Goal: Check status: Check status

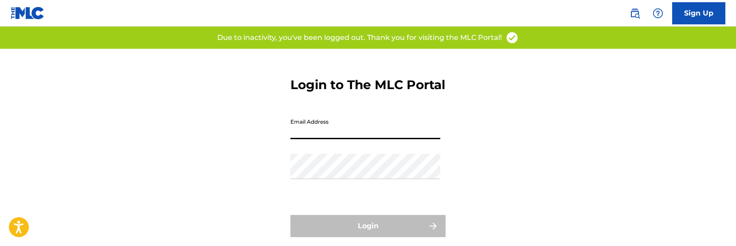
type input "[EMAIL_ADDRESS][DOMAIN_NAME]"
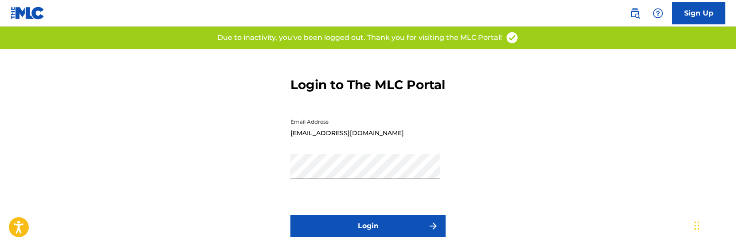
click at [338, 229] on form "Login to The MLC Portal Email Address [EMAIL_ADDRESS][DOMAIN_NAME] Password Log…" at bounding box center [368, 159] width 155 height 221
click at [323, 231] on button "Login" at bounding box center [368, 226] width 155 height 22
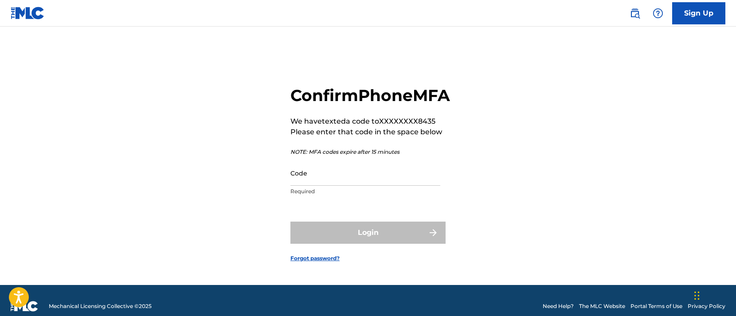
click at [426, 185] on input "Code" at bounding box center [366, 173] width 150 height 25
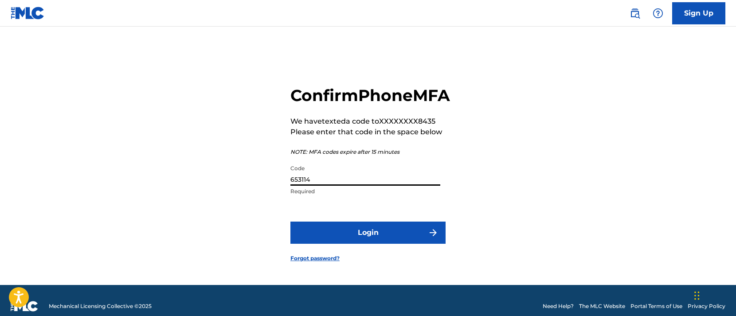
type input "653114"
click at [368, 244] on button "Login" at bounding box center [368, 233] width 155 height 22
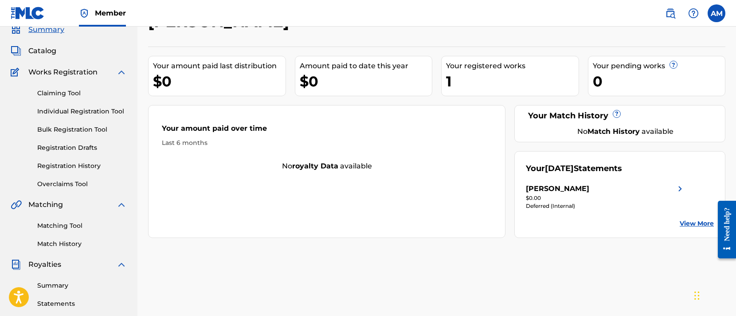
click at [686, 189] on img at bounding box center [680, 189] width 11 height 11
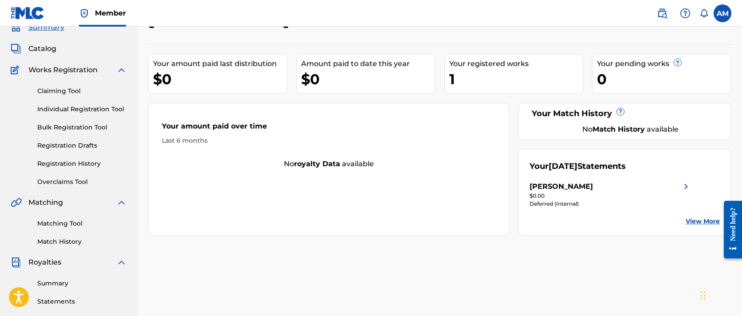
scroll to position [149, 0]
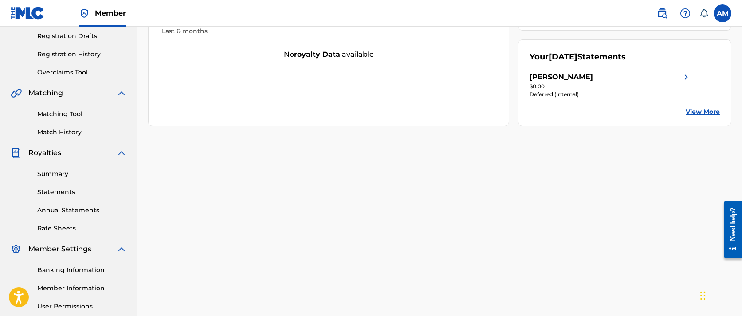
click at [62, 196] on link "Statements" at bounding box center [82, 192] width 90 height 9
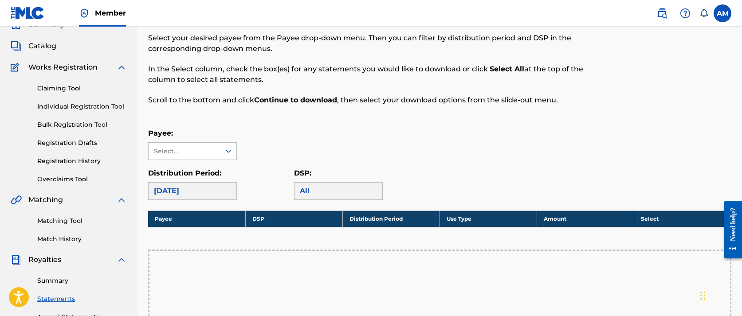
scroll to position [42, 0]
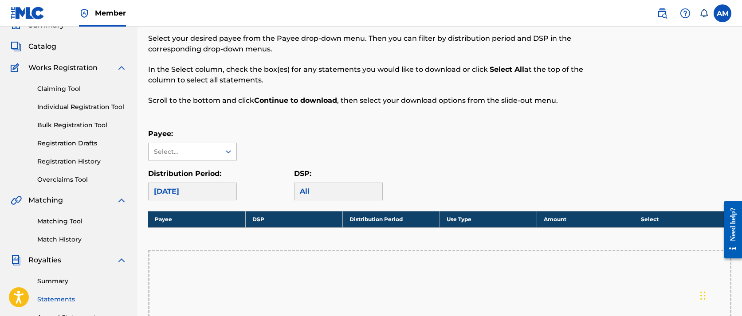
click at [220, 154] on div "Select..." at bounding box center [185, 151] width 72 height 17
click at [220, 175] on div "[PERSON_NAME]" at bounding box center [193, 172] width 88 height 22
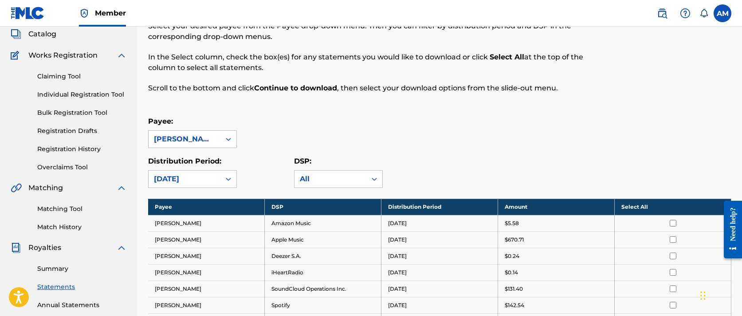
scroll to position [76, 0]
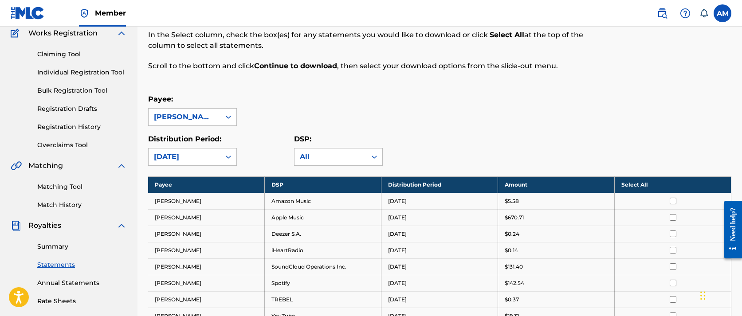
click at [63, 283] on link "Annual Statements" at bounding box center [82, 283] width 90 height 9
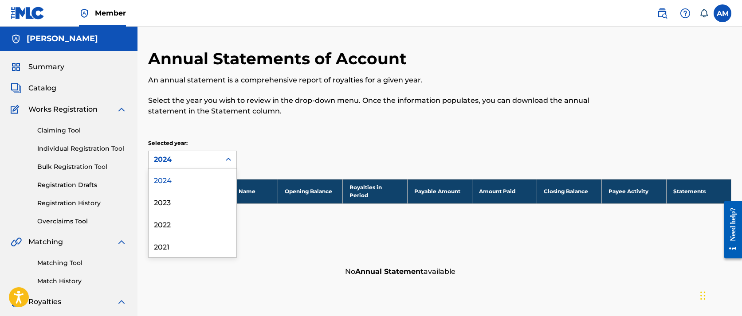
click at [197, 163] on div "2024" at bounding box center [184, 159] width 61 height 11
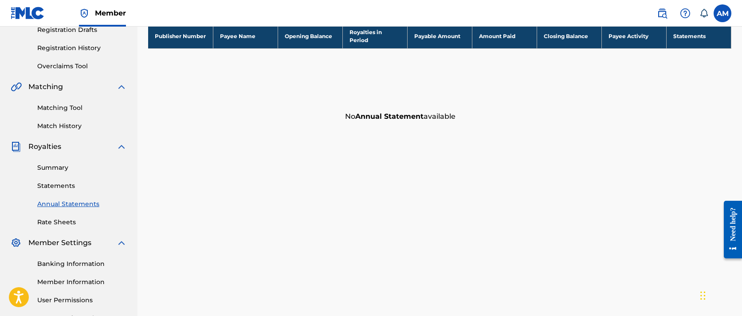
scroll to position [156, 0]
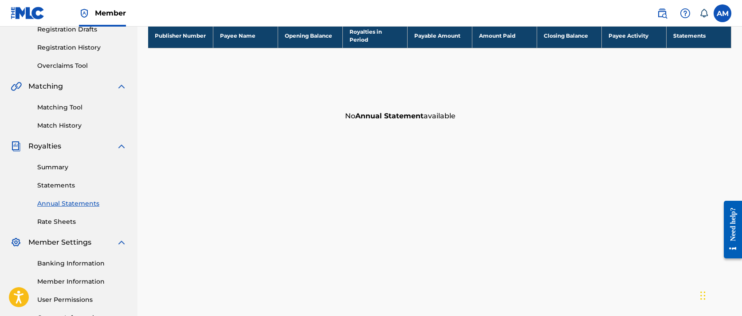
click at [63, 181] on div "Summary Statements Annual Statements Rate Sheets" at bounding box center [69, 189] width 116 height 75
click at [60, 186] on link "Statements" at bounding box center [82, 185] width 90 height 9
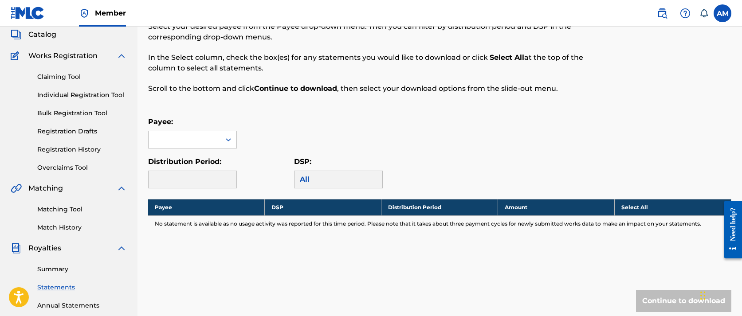
scroll to position [66, 0]
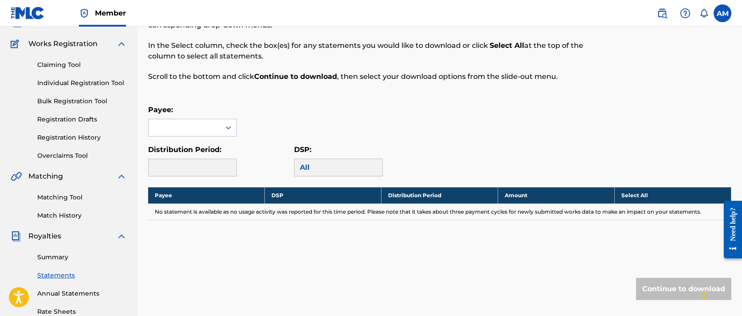
click at [59, 258] on link "Summary" at bounding box center [82, 257] width 90 height 9
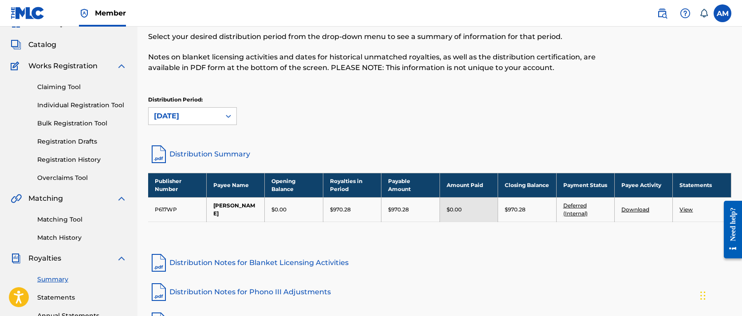
scroll to position [48, 0]
